Goal: Task Accomplishment & Management: Complete application form

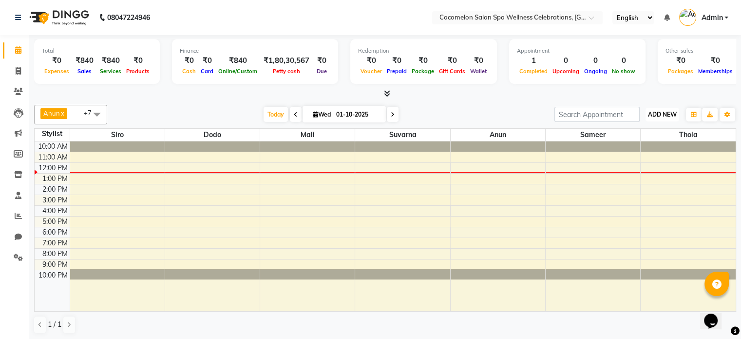
click at [659, 113] on span "ADD NEW" at bounding box center [662, 114] width 29 height 7
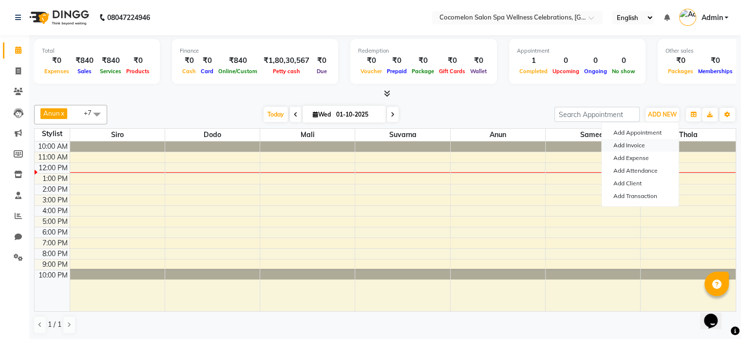
click at [644, 144] on link "Add Invoice" at bounding box center [640, 145] width 77 height 13
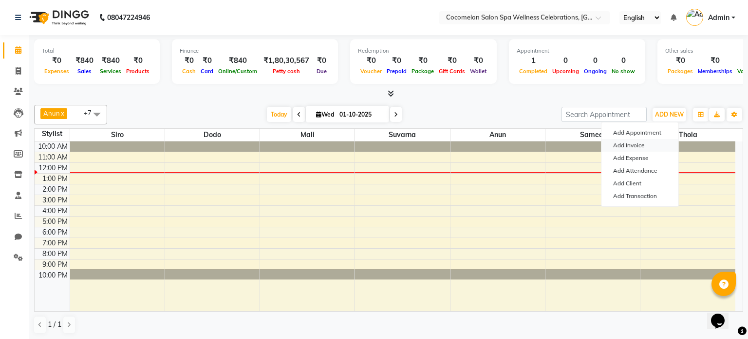
select select "576"
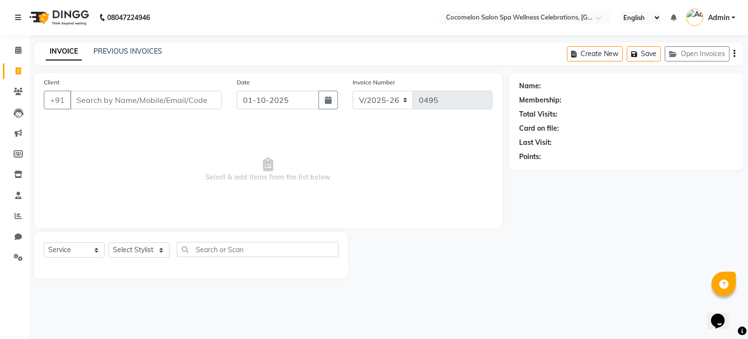
select select "package"
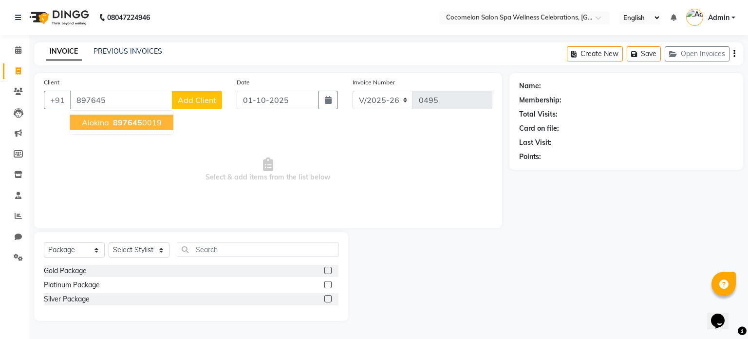
click at [113, 127] on button "alokina 897645 0019" at bounding box center [121, 122] width 103 height 16
type input "8976450019"
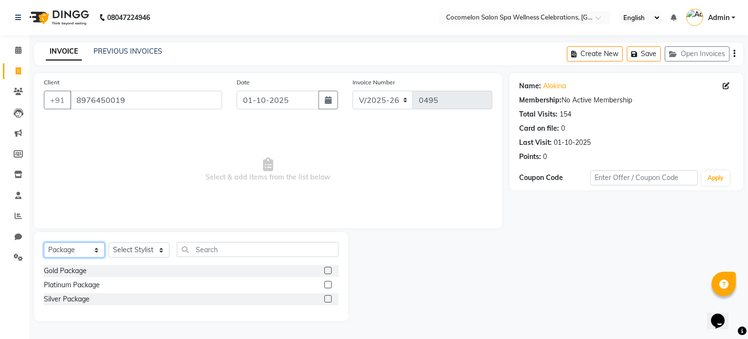
click at [88, 252] on select "Select Service Product Membership Package Voucher Prepaid Gift Card" at bounding box center [74, 249] width 61 height 15
select select "service"
click at [44, 243] on select "Select Service Product Membership Package Voucher Prepaid Gift Card" at bounding box center [74, 249] width 61 height 15
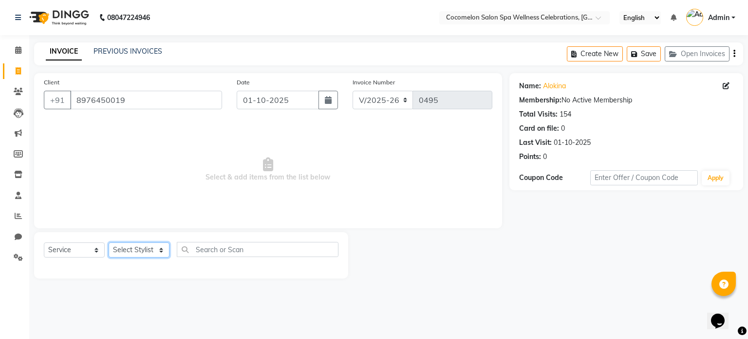
click at [144, 253] on select "Select Stylist [PERSON_NAME] Dodo Mali [PERSON_NAME] Siro [PERSON_NAME]" at bounding box center [139, 249] width 61 height 15
select select "17906"
click at [109, 243] on select "Select Stylist [PERSON_NAME] Dodo Mali [PERSON_NAME] Siro [PERSON_NAME]" at bounding box center [139, 249] width 61 height 15
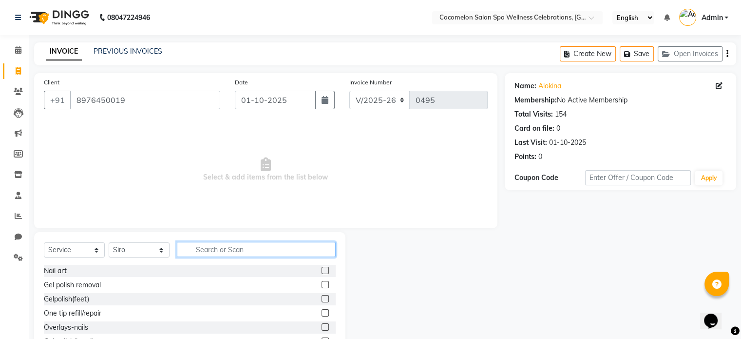
click at [195, 247] on input "text" at bounding box center [256, 249] width 159 height 15
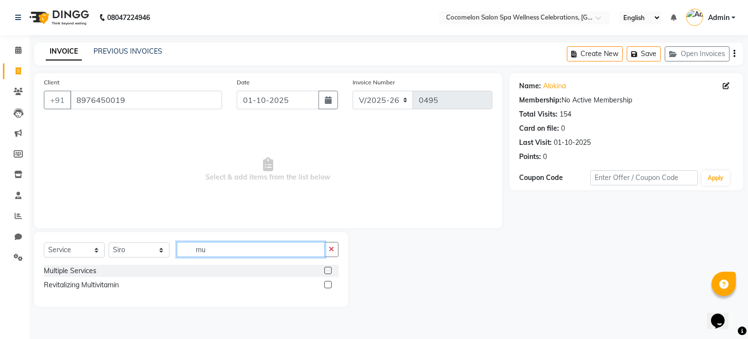
type input "m"
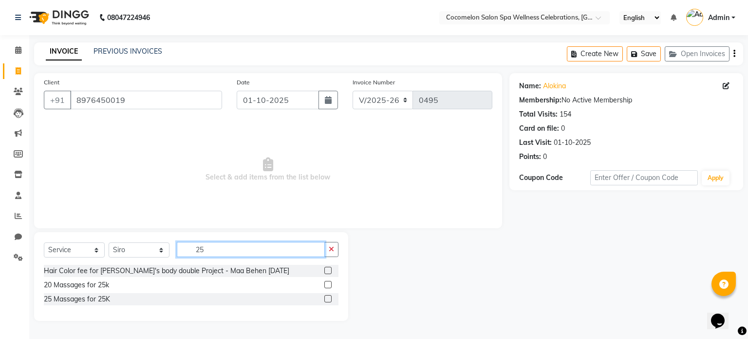
type input "2"
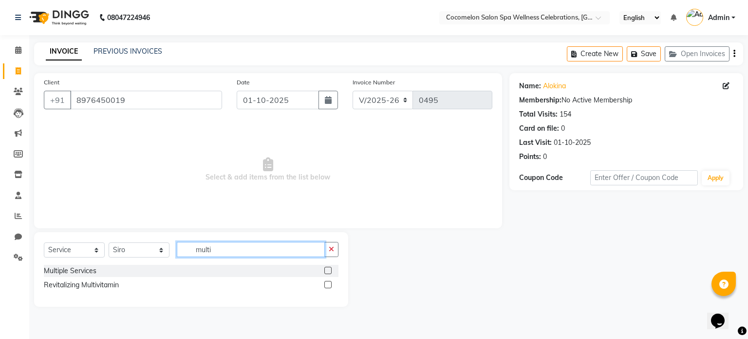
type input "multi"
click at [329, 270] on label at bounding box center [327, 269] width 7 height 7
click at [329, 270] on input "checkbox" at bounding box center [327, 270] width 6 height 6
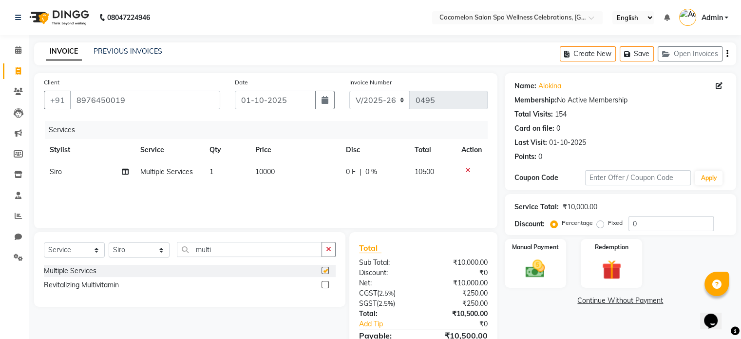
checkbox input "false"
click at [297, 179] on td "10000" at bounding box center [294, 172] width 91 height 22
select select "17906"
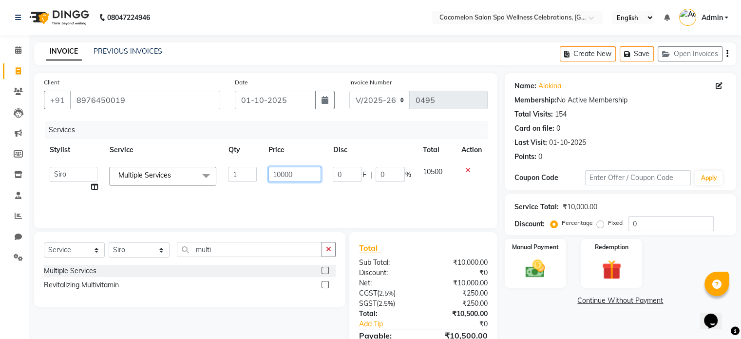
click at [298, 177] on input "10000" at bounding box center [294, 174] width 53 height 15
type input "1"
type input "25000"
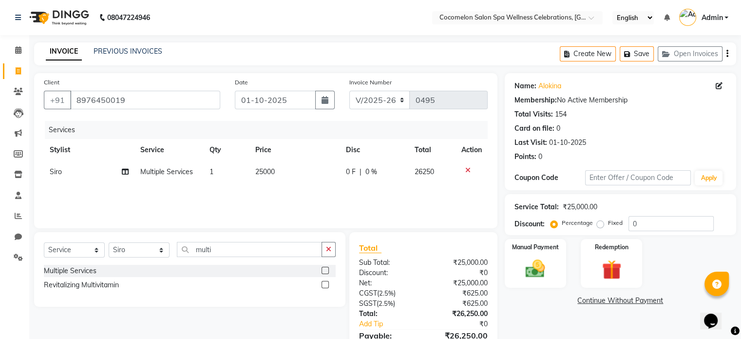
drag, startPoint x: 547, startPoint y: 319, endPoint x: 558, endPoint y: 310, distance: 14.5
click at [549, 316] on div "Name: Alokina Membership: No Active Membership Total Visits: 154 Card on file: …" at bounding box center [624, 224] width 239 height 302
click at [727, 54] on icon "button" at bounding box center [727, 54] width 2 height 0
select select "package"
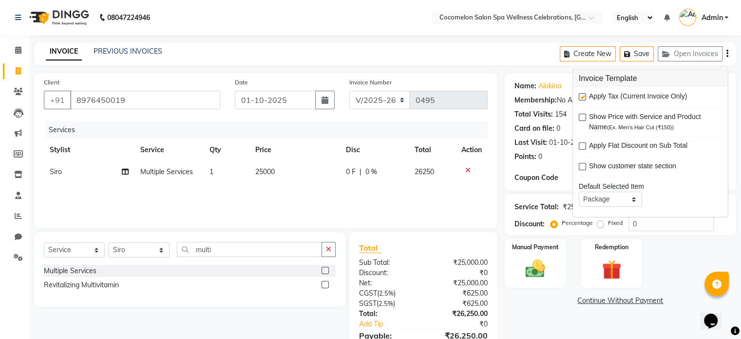
drag, startPoint x: 583, startPoint y: 96, endPoint x: 579, endPoint y: 104, distance: 8.7
click at [582, 97] on label at bounding box center [582, 96] width 7 height 7
click at [582, 97] on input "checkbox" at bounding box center [582, 97] width 6 height 6
checkbox input "false"
click at [556, 253] on div "Manual Payment" at bounding box center [535, 263] width 64 height 50
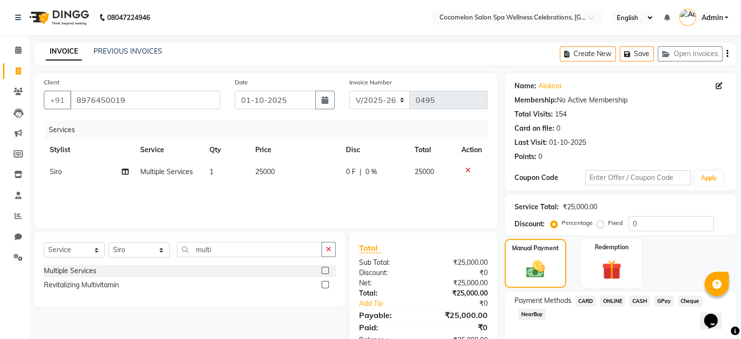
click at [643, 299] on span "CASH" at bounding box center [639, 300] width 21 height 11
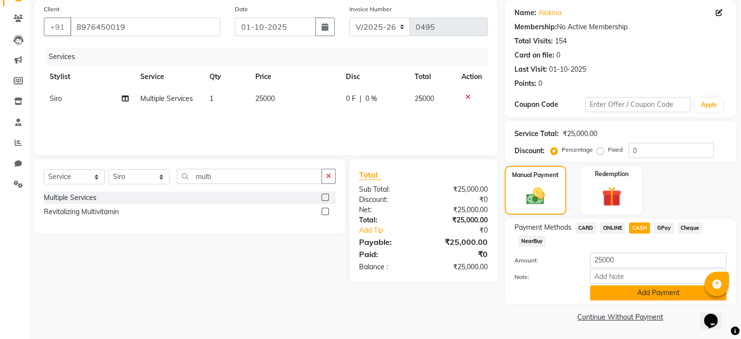
click at [643, 297] on button "Add Payment" at bounding box center [658, 292] width 136 height 15
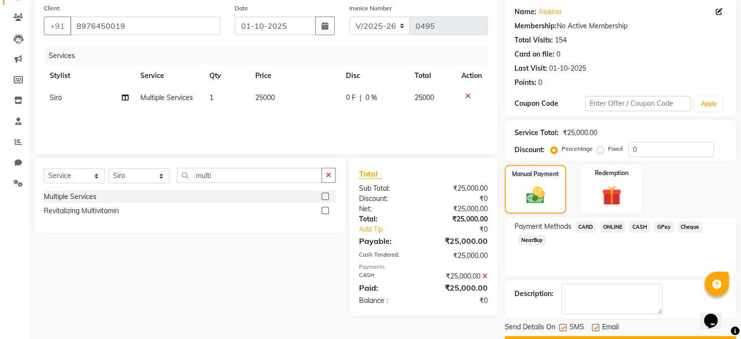
scroll to position [100, 0]
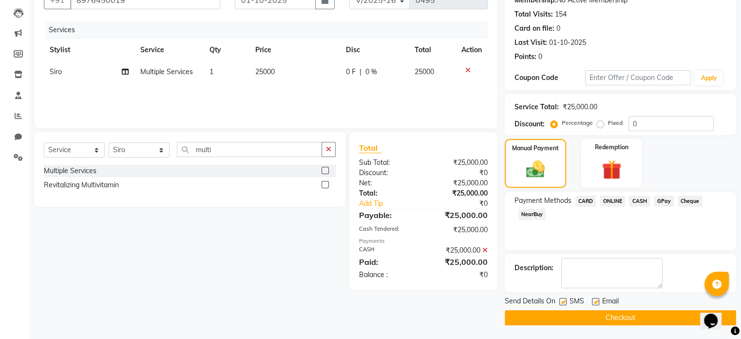
click at [628, 317] on button "Checkout" at bounding box center [620, 317] width 231 height 15
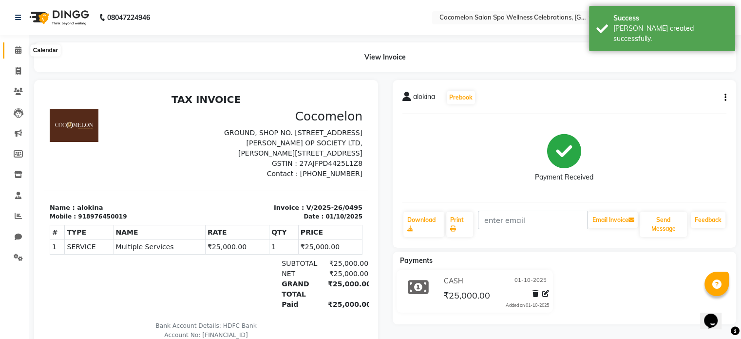
click at [16, 50] on icon at bounding box center [18, 49] width 6 height 7
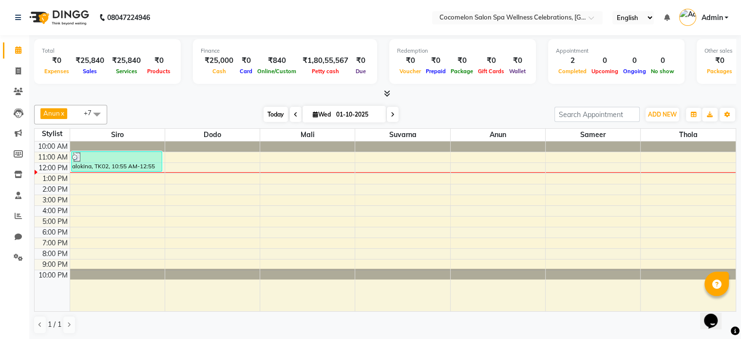
click at [280, 116] on span "Today" at bounding box center [276, 114] width 24 height 15
